Goal: Transaction & Acquisition: Purchase product/service

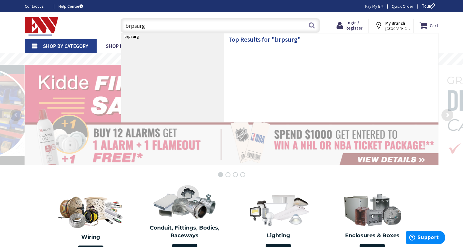
type input "brpsurge"
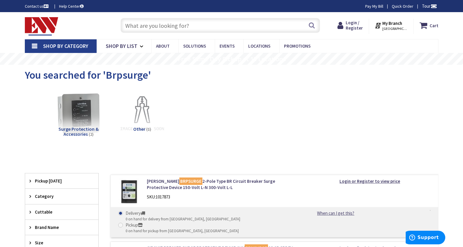
click at [172, 31] on input "text" at bounding box center [221, 25] width 200 height 15
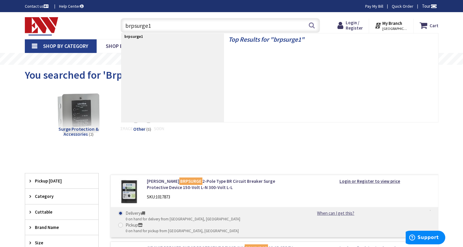
type input "brpsurge10"
